Goal: Task Accomplishment & Management: Use online tool/utility

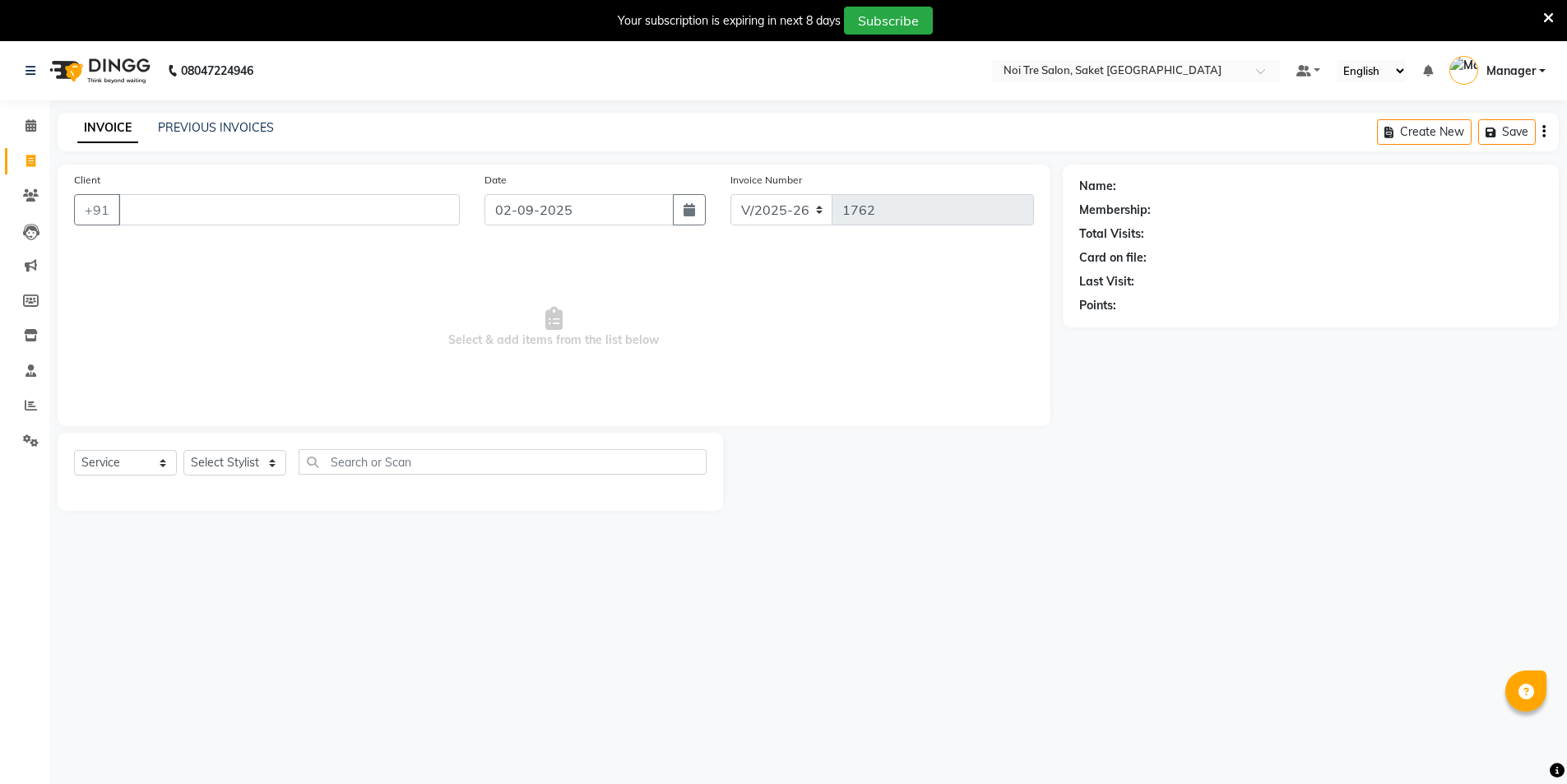
select select "4899"
select select "service"
click at [222, 464] on select "Select Stylist AMIT [PERSON_NAME] [PERSON_NAME] Manager [PERSON_NAME] [PERSON_N…" at bounding box center [234, 462] width 103 height 25
select select "53770"
click at [183, 449] on select "Select Stylist AMIT [PERSON_NAME] [PERSON_NAME] Manager [PERSON_NAME] [PERSON_N…" at bounding box center [234, 462] width 103 height 25
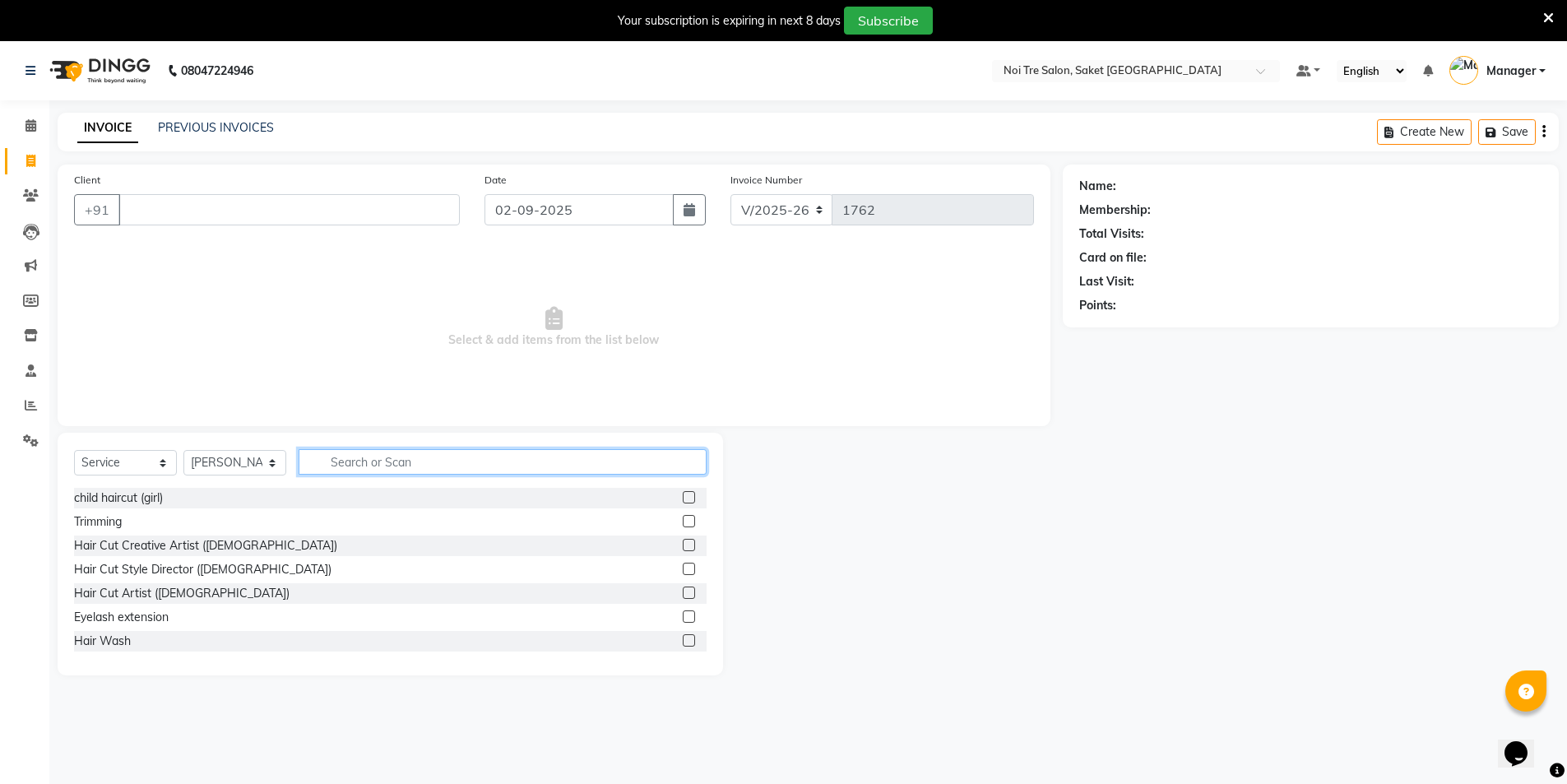
click at [391, 460] on input "text" at bounding box center [503, 462] width 408 height 25
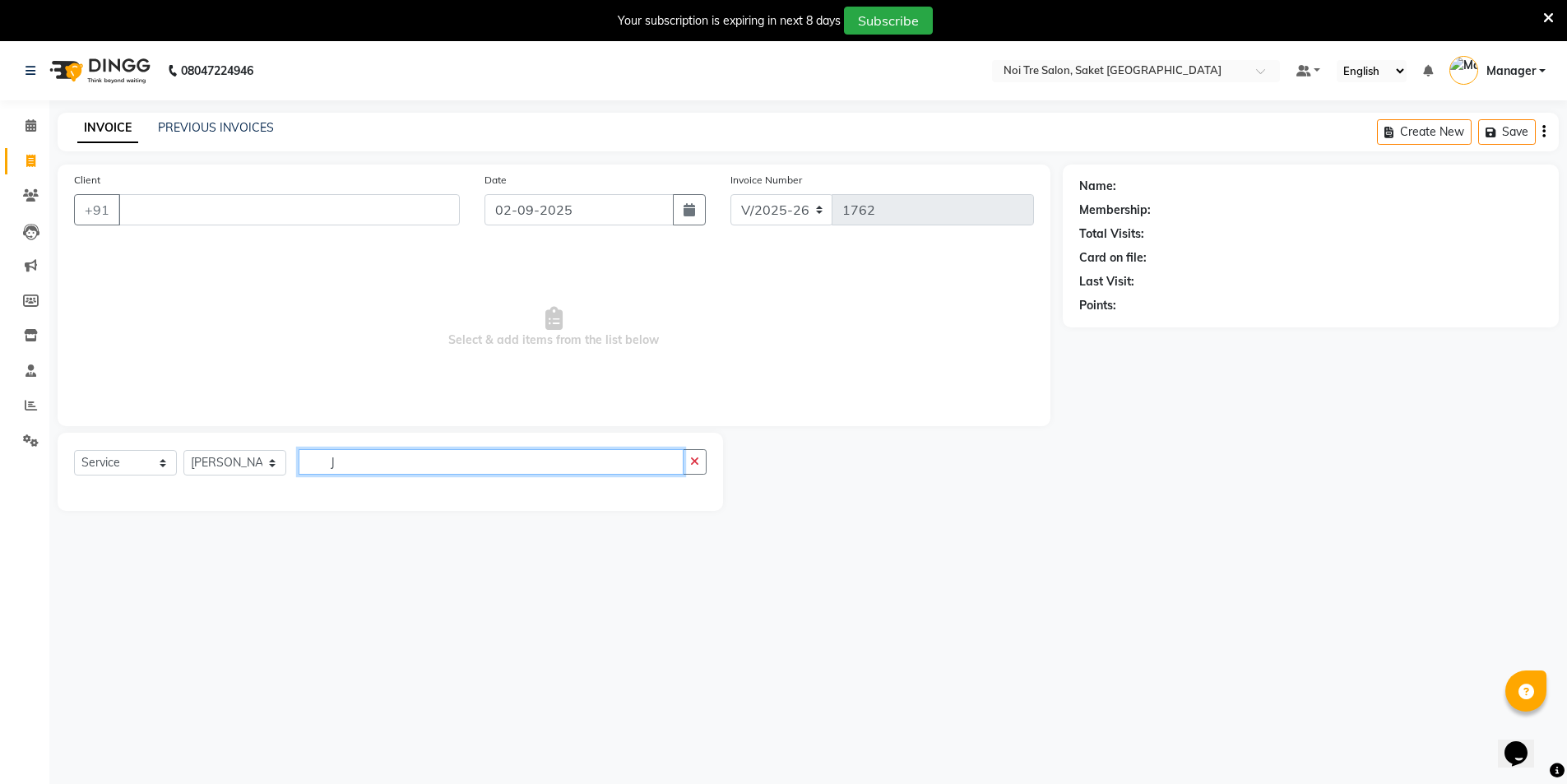
type input "[PERSON_NAME]"
click at [391, 460] on input "[PERSON_NAME]" at bounding box center [491, 462] width 385 height 25
drag, startPoint x: 391, startPoint y: 460, endPoint x: 316, endPoint y: 457, distance: 75.1
click at [316, 457] on input "[PERSON_NAME]" at bounding box center [491, 462] width 385 height 25
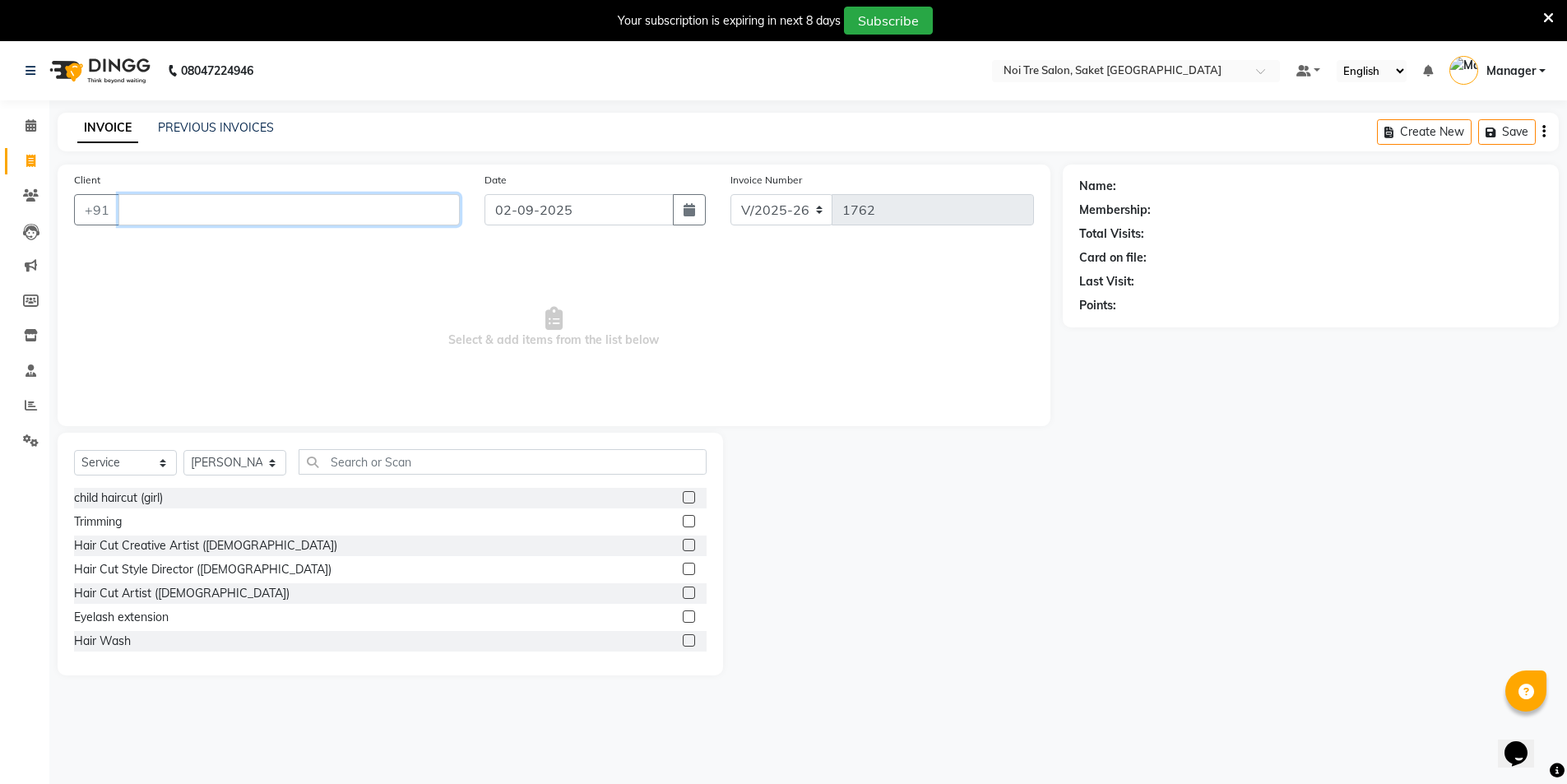
click at [181, 200] on input "Client" at bounding box center [289, 209] width 341 height 31
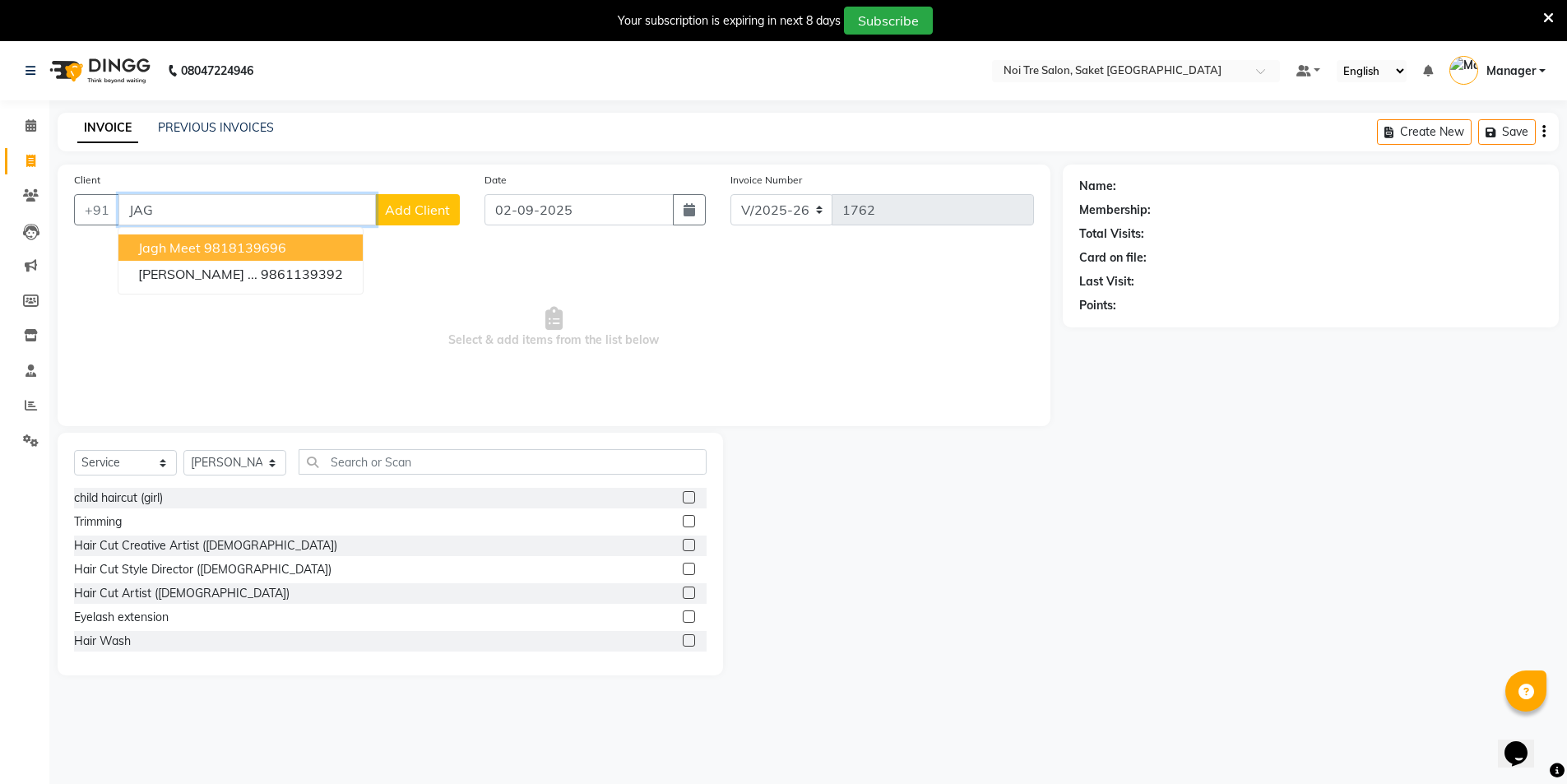
click at [194, 253] on span "jagh meet" at bounding box center [169, 247] width 62 height 16
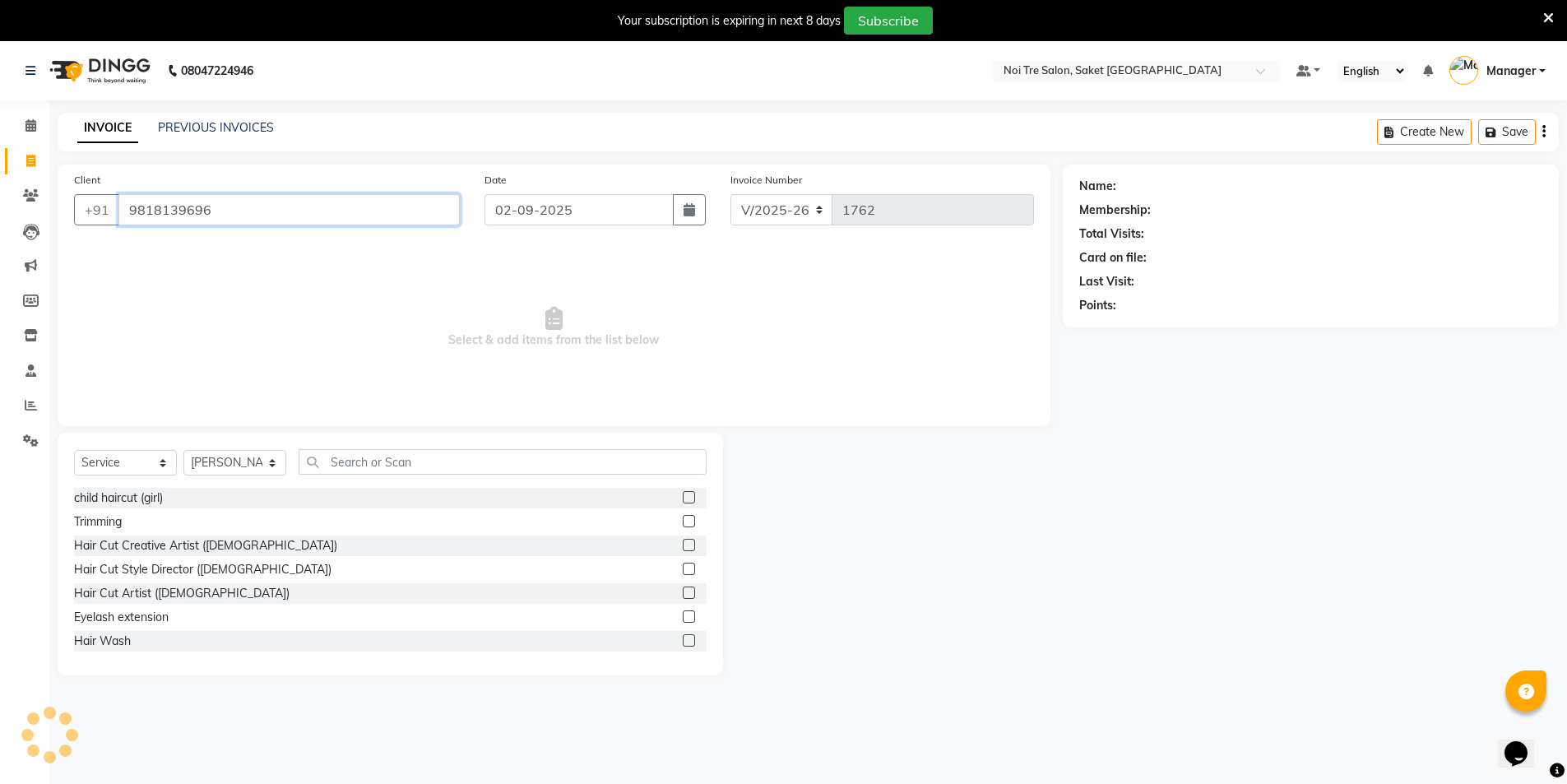
type input "9818139696"
select select "1: Object"
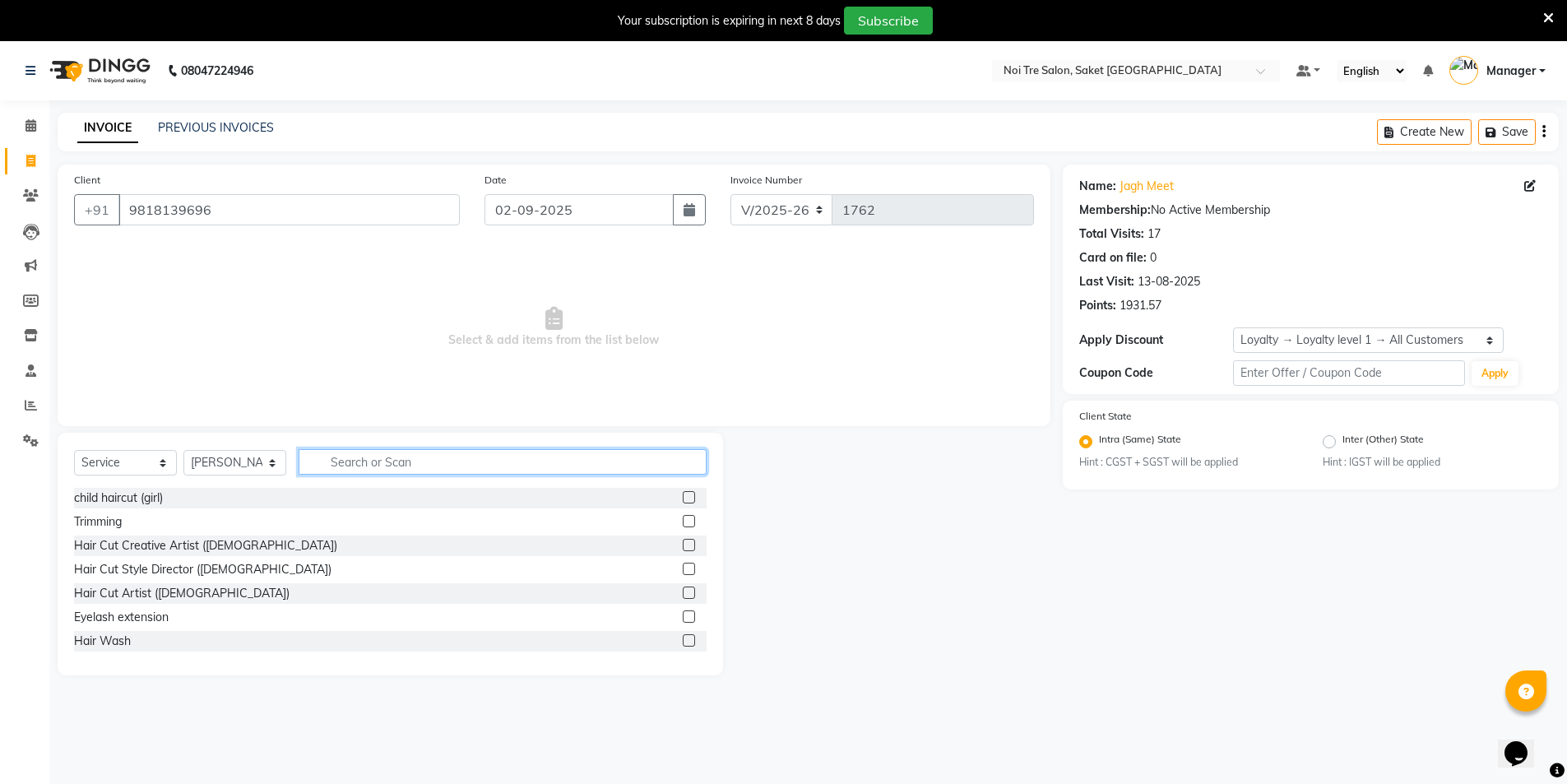
click at [389, 468] on input "text" at bounding box center [503, 462] width 408 height 25
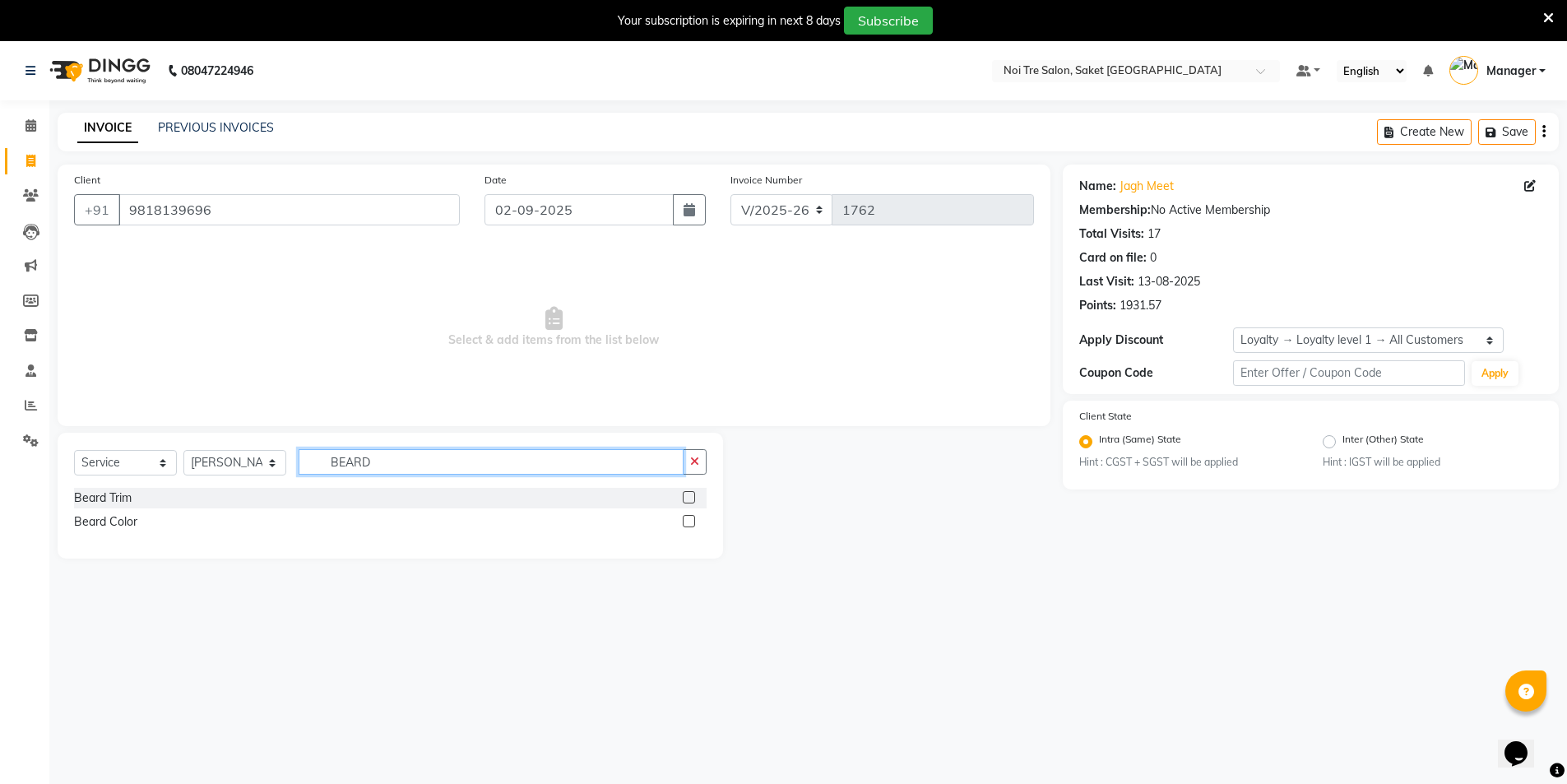
type input "BEARD"
click at [689, 502] on label at bounding box center [689, 496] width 12 height 12
click at [689, 502] on input "checkbox" at bounding box center [688, 497] width 10 height 10
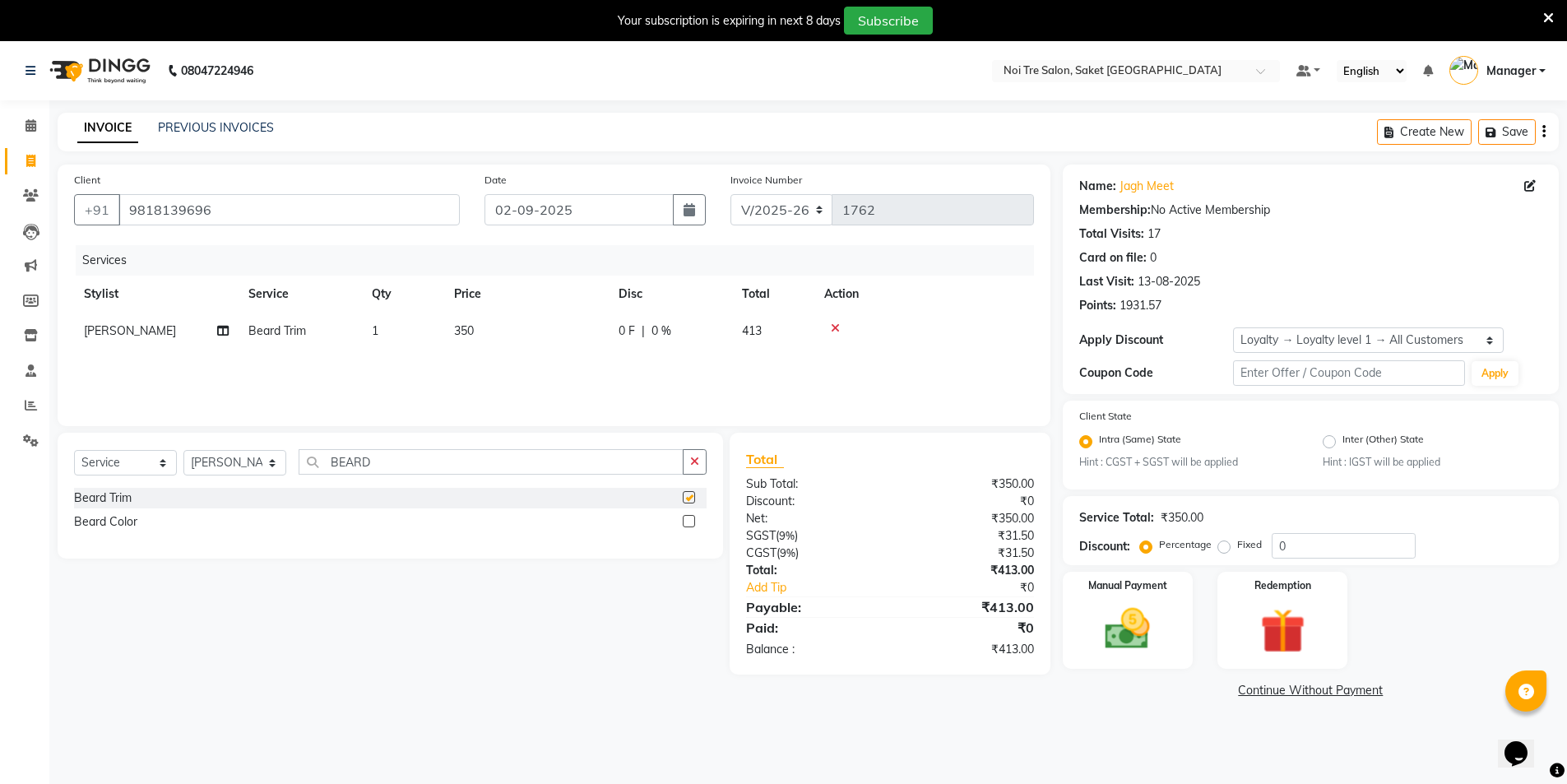
checkbox input "false"
click at [512, 645] on div "Select Service Product Membership Package Voucher Prepaid Gift Card Select Styl…" at bounding box center [384, 553] width 678 height 242
click at [1163, 628] on img at bounding box center [1128, 629] width 75 height 54
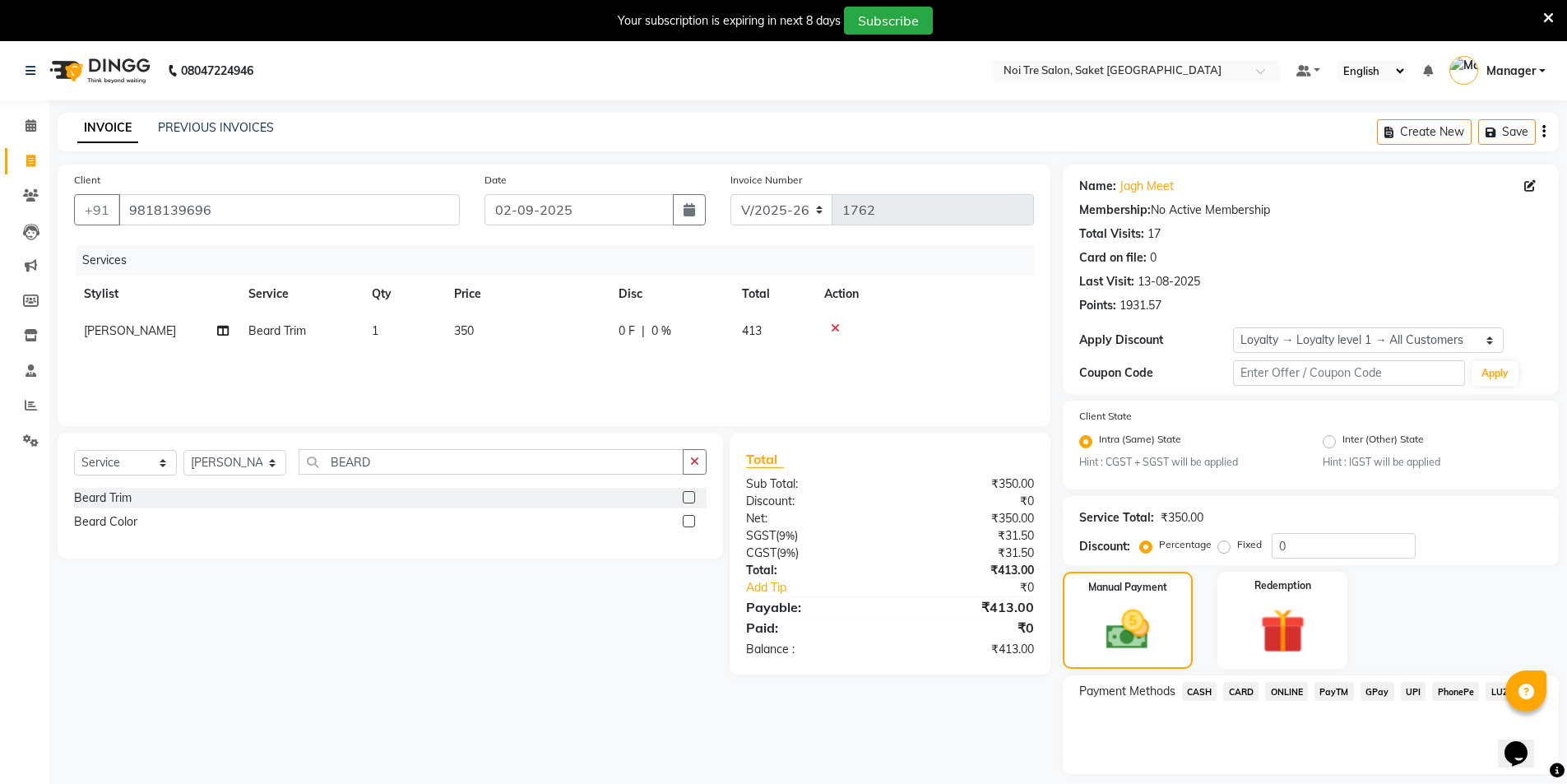
click at [1277, 682] on span "ONLINE" at bounding box center [1286, 691] width 42 height 19
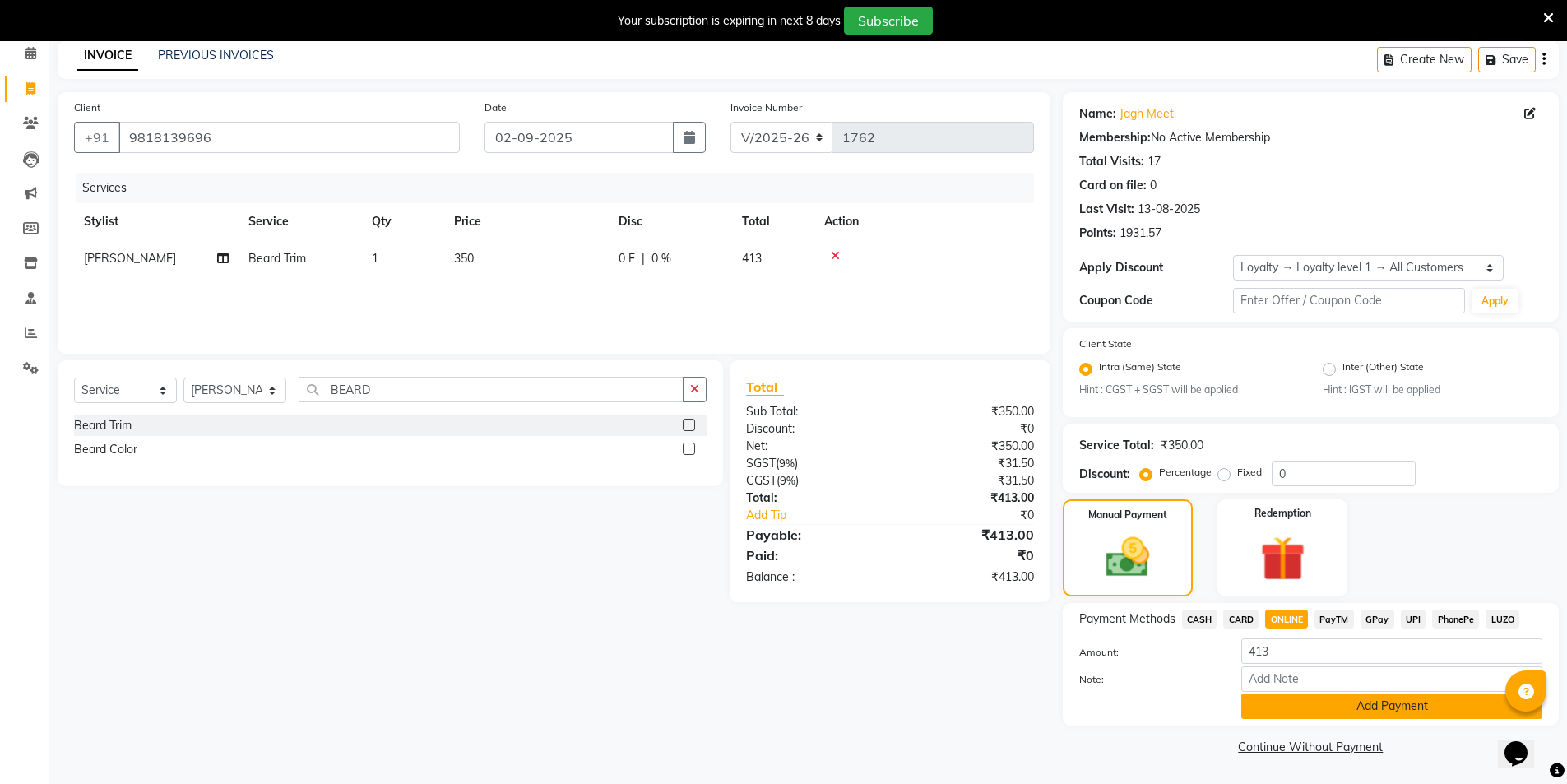
click at [1277, 707] on button "Add Payment" at bounding box center [1392, 705] width 301 height 25
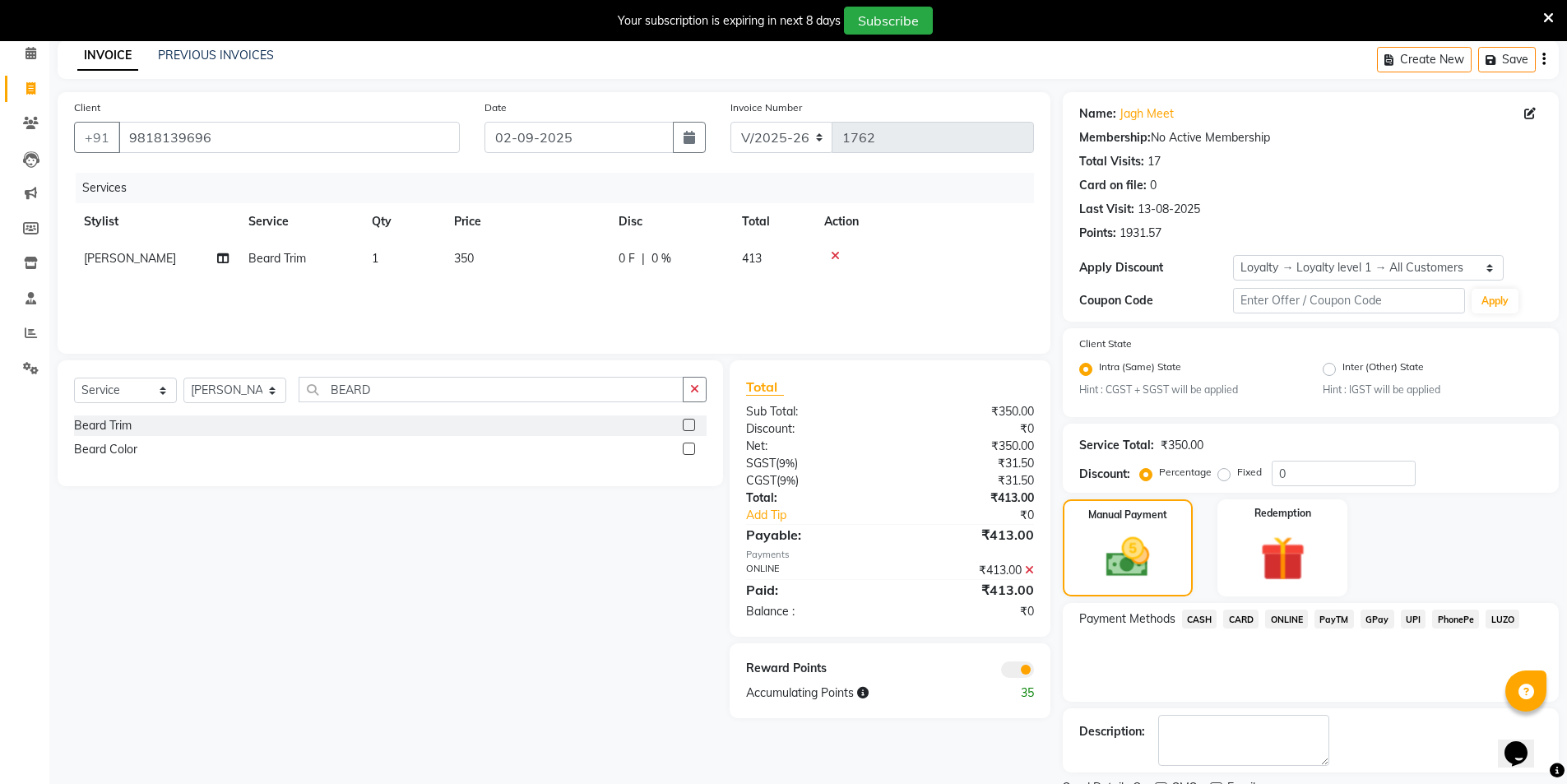
scroll to position [141, 0]
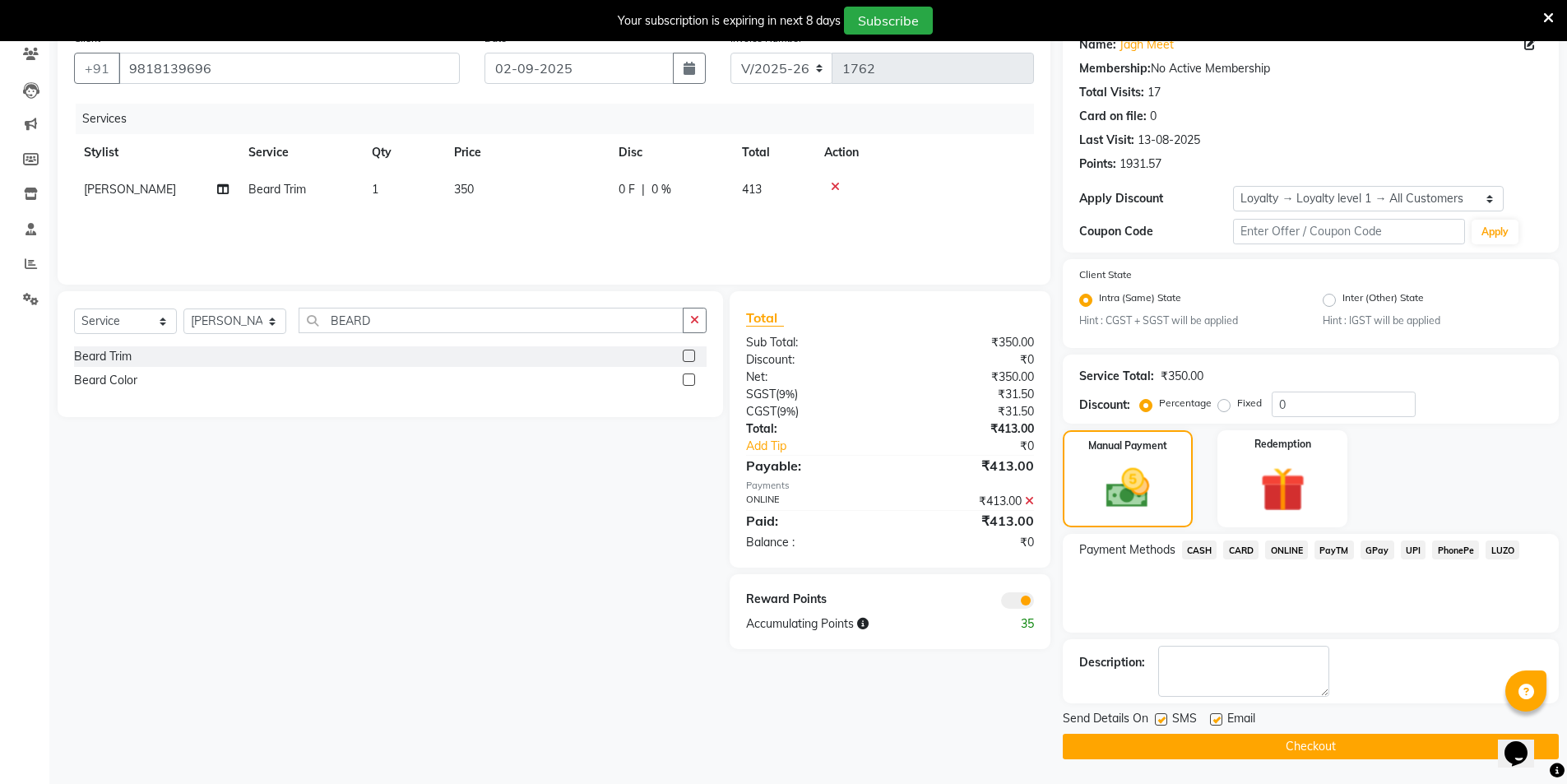
click at [1251, 745] on button "Checkout" at bounding box center [1310, 745] width 496 height 25
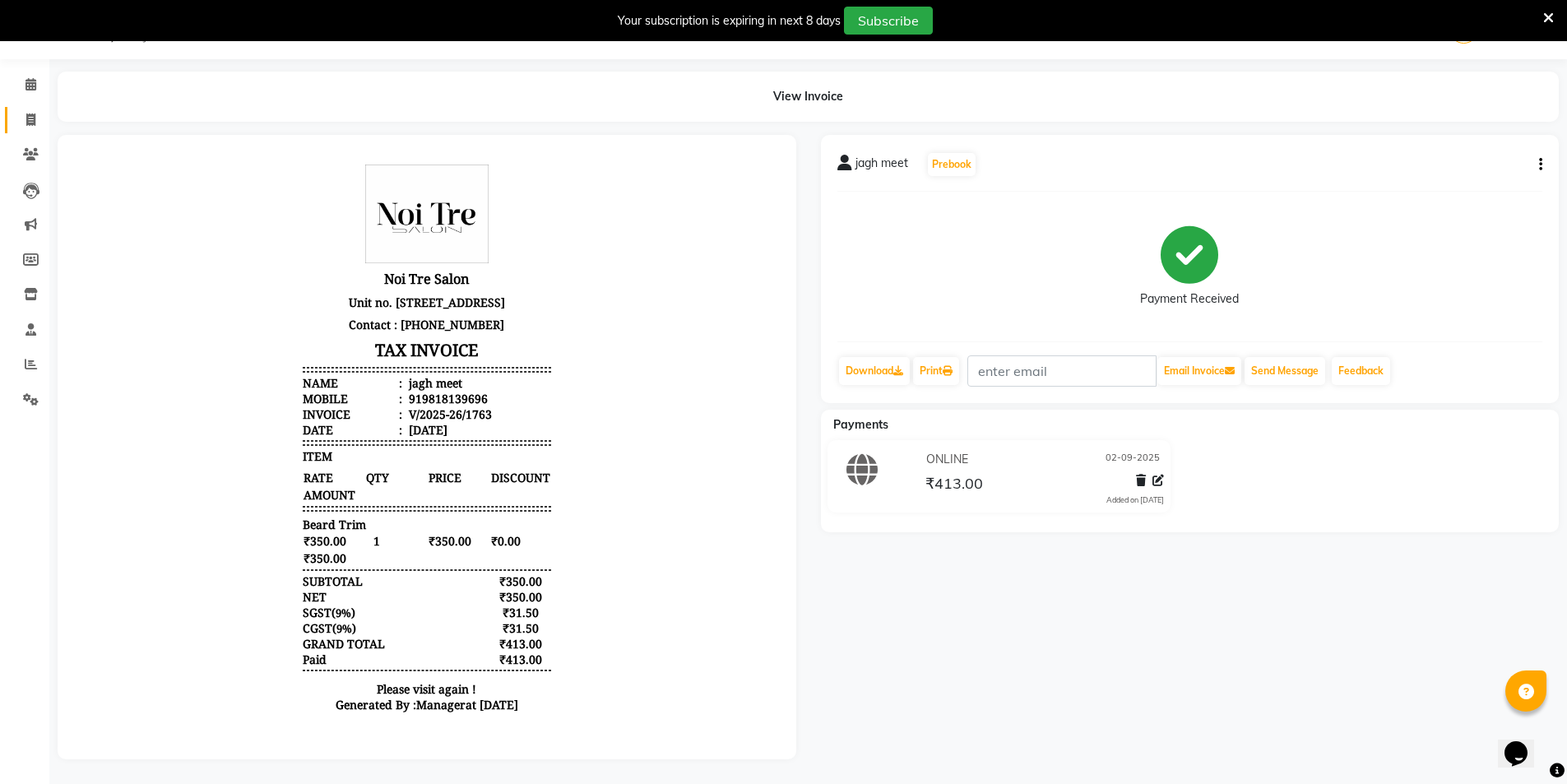
click at [27, 107] on link "Invoice" at bounding box center [24, 120] width 40 height 27
select select "service"
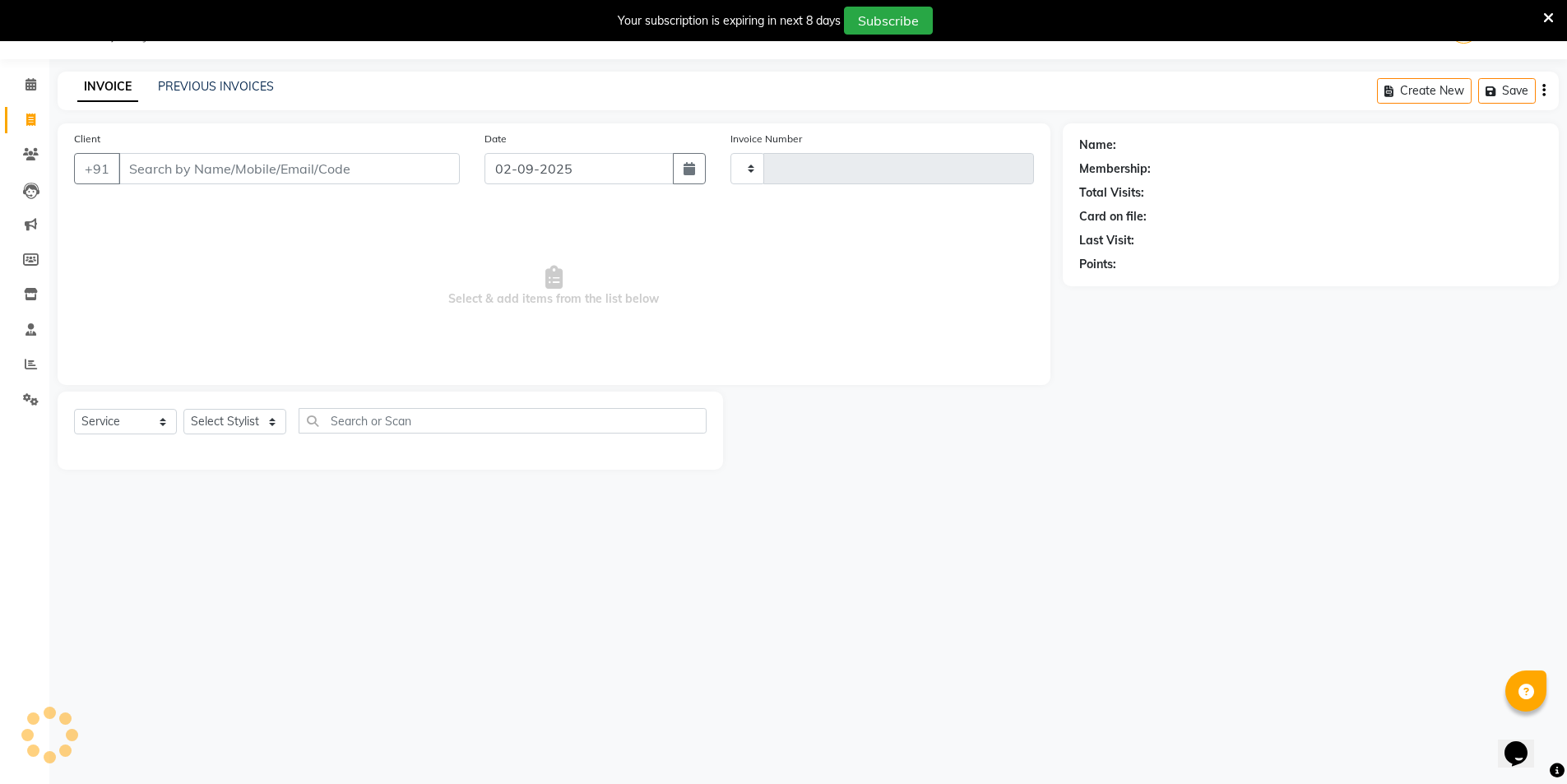
scroll to position [41, 0]
type input "1764"
select select "4899"
click at [175, 88] on link "PREVIOUS INVOICES" at bounding box center [215, 86] width 116 height 15
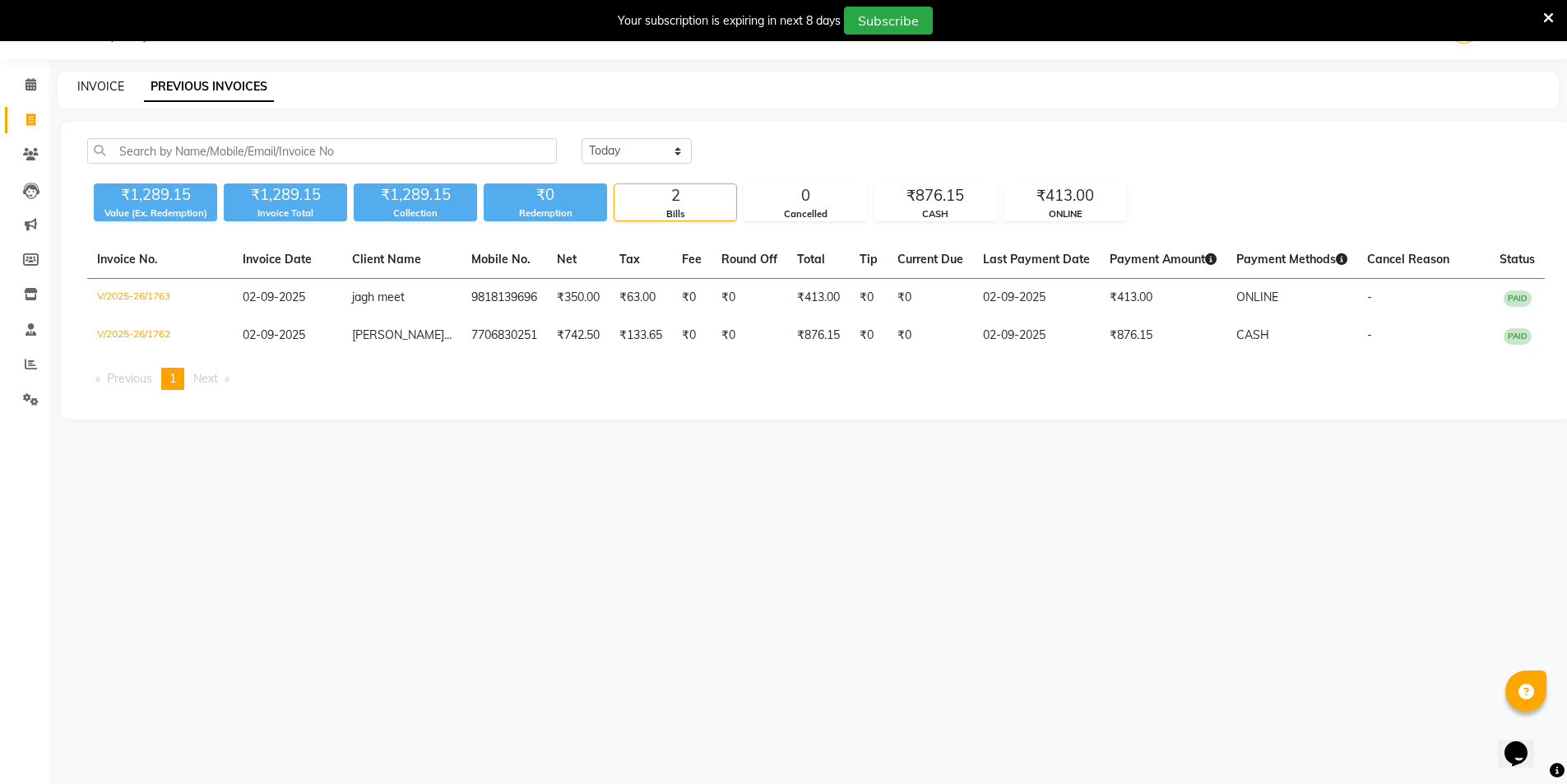
click at [109, 84] on link "INVOICE" at bounding box center [101, 86] width 47 height 15
select select "4899"
select select "service"
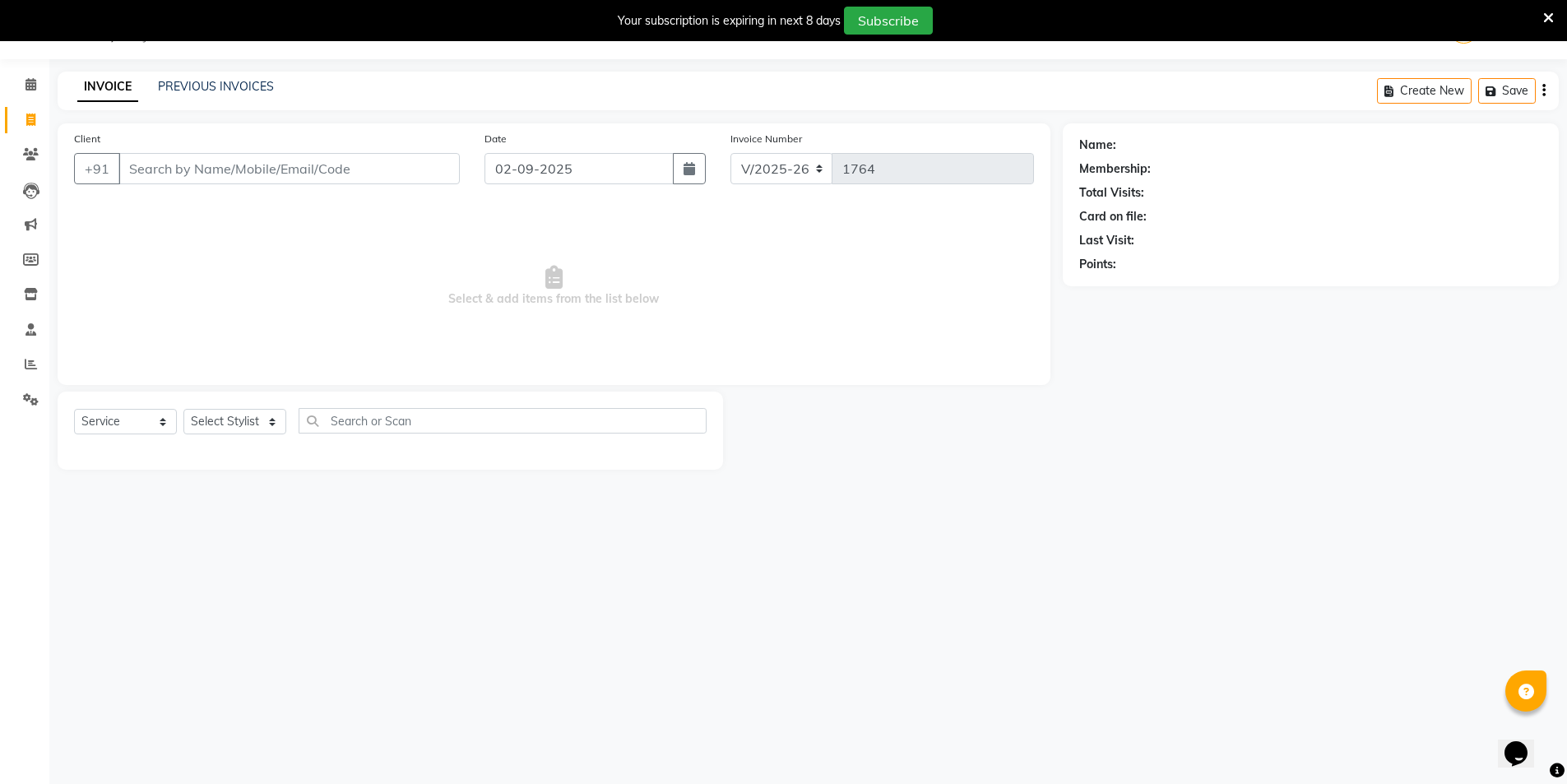
click at [255, 180] on input "Client" at bounding box center [289, 168] width 341 height 31
